Goal: Task Accomplishment & Management: Use online tool/utility

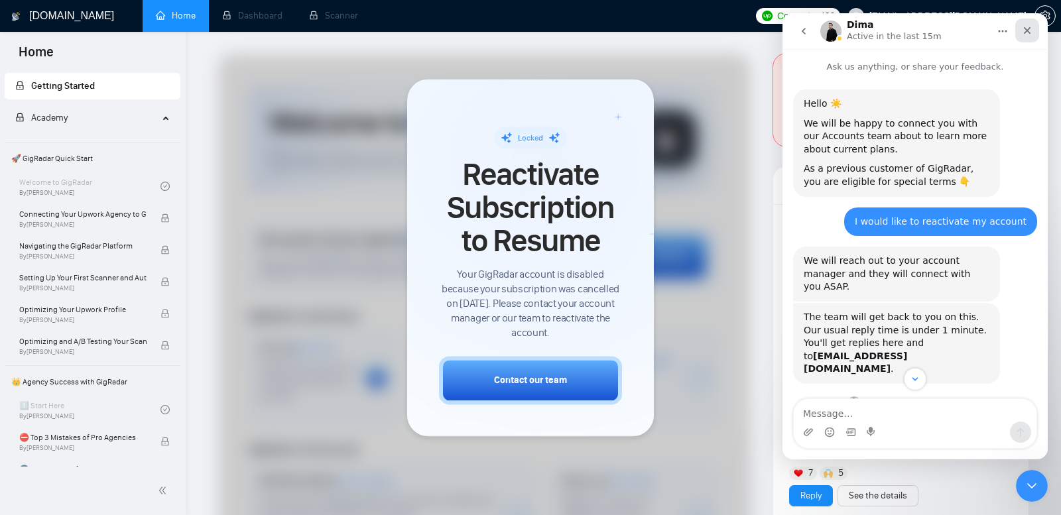
click at [1027, 31] on icon "Close" at bounding box center [1027, 30] width 7 height 7
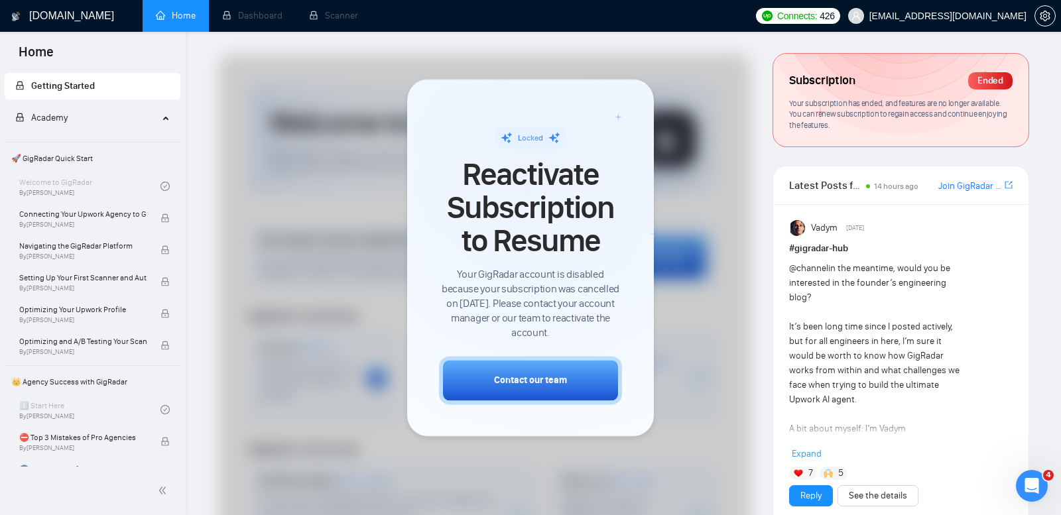
scroll to position [247, 0]
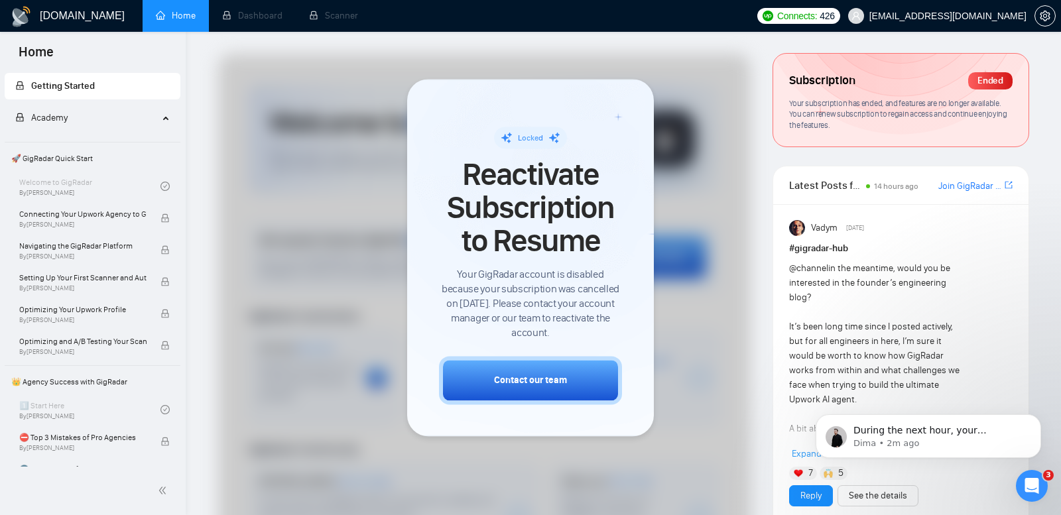
click at [255, 85] on div at bounding box center [484, 395] width 533 height 682
click at [515, 29] on ul "Home Dashboard Scanner" at bounding box center [444, 16] width 612 height 32
click at [346, 145] on div at bounding box center [484, 395] width 533 height 682
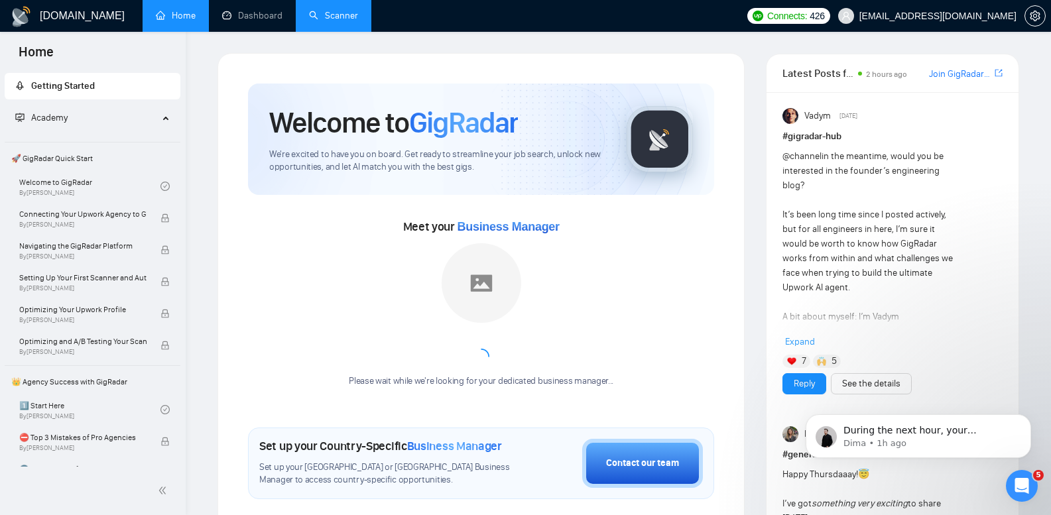
click at [336, 15] on link "Scanner" at bounding box center [333, 15] width 49 height 11
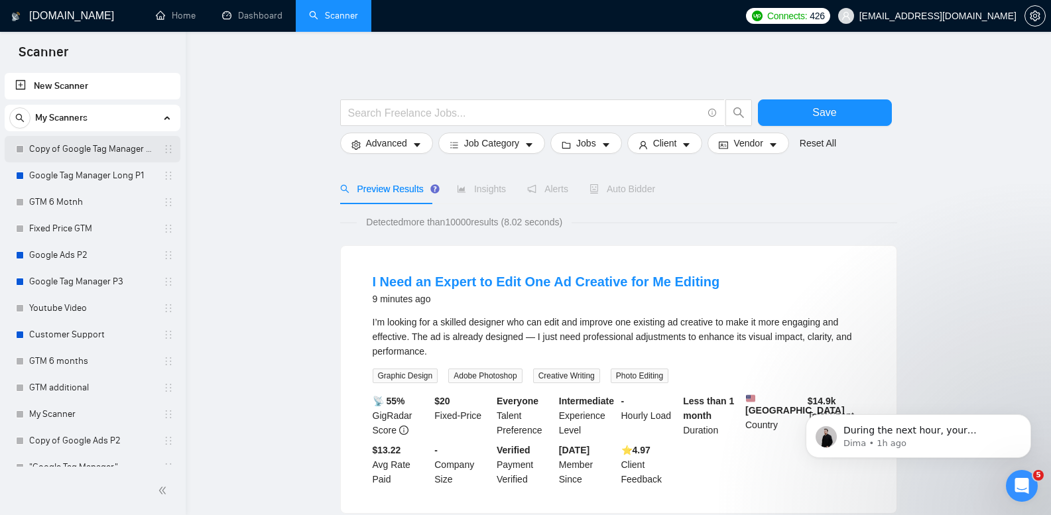
click at [88, 152] on link "Copy of Google Tag Manager Long P1" at bounding box center [92, 149] width 126 height 27
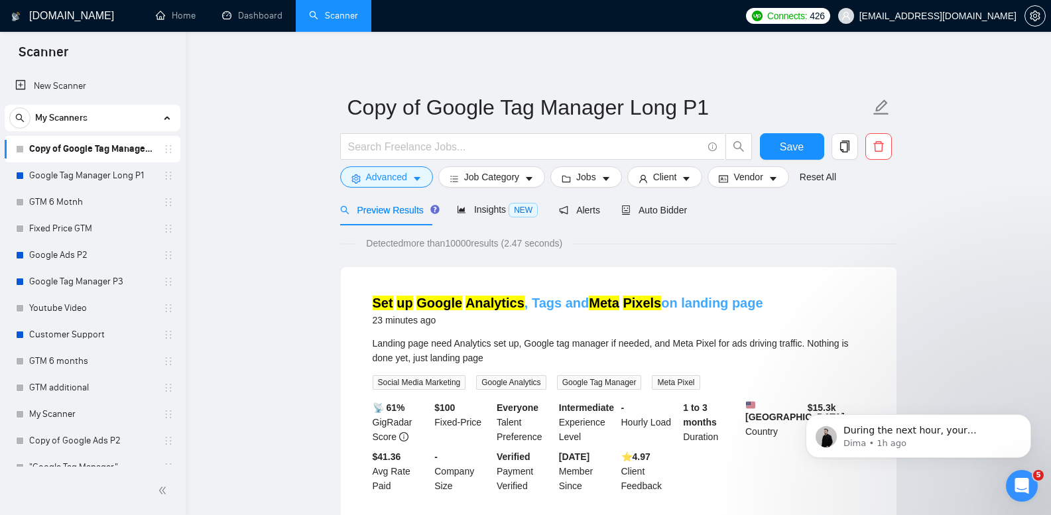
drag, startPoint x: 633, startPoint y: 308, endPoint x: 517, endPoint y: 299, distance: 116.4
drag, startPoint x: 348, startPoint y: 288, endPoint x: 333, endPoint y: 281, distance: 16.3
click at [347, 288] on div "Set up Google Analytics , Tags and Meta Pixels on landing page 23 minutes ago L…" at bounding box center [619, 393] width 556 height 253
click at [117, 176] on link "Google Tag Manager Long P1" at bounding box center [92, 175] width 126 height 27
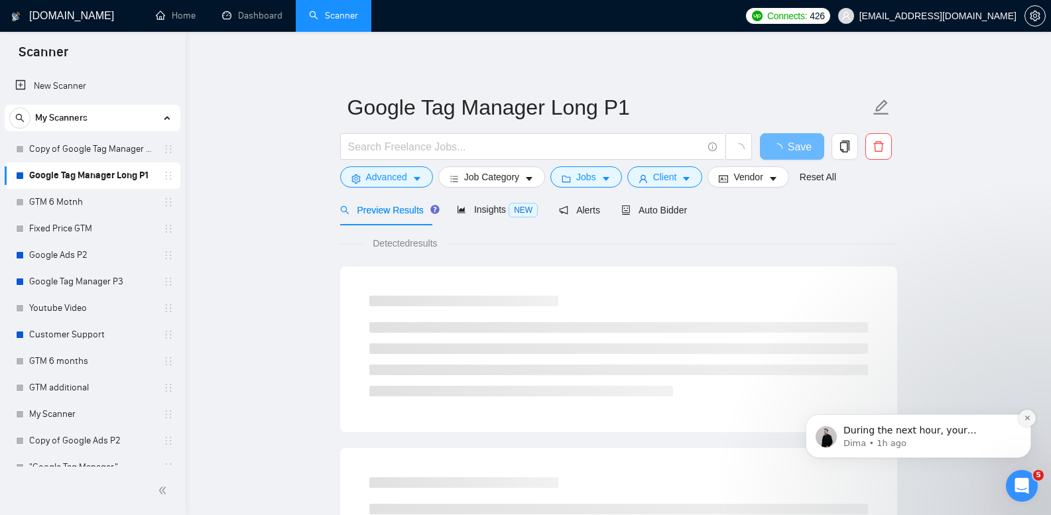
click at [1029, 419] on icon "Dismiss notification" at bounding box center [1027, 418] width 7 height 7
